Goal: Task Accomplishment & Management: Use online tool/utility

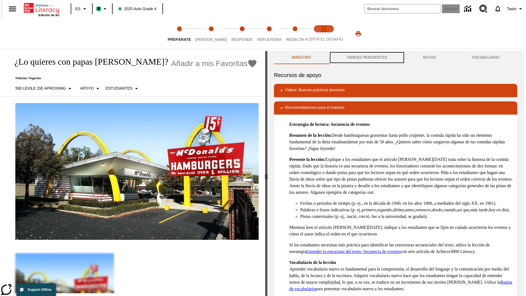
click at [367, 58] on button "TAREAS PENDIENTES" at bounding box center [367, 57] width 76 height 13
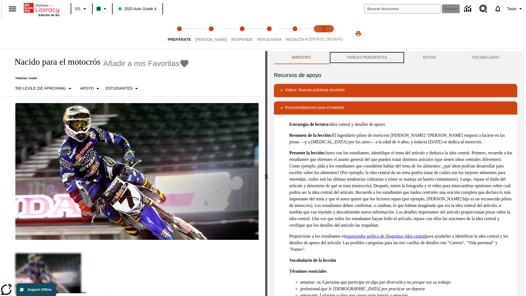
click at [367, 58] on button "TAREAS PENDIENTES" at bounding box center [367, 57] width 76 height 13
